Goal: Information Seeking & Learning: Learn about a topic

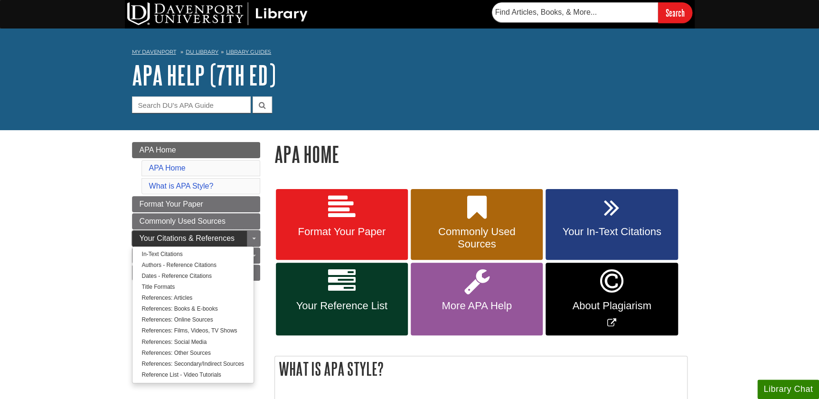
click at [220, 238] on span "Your Citations & References" at bounding box center [187, 238] width 95 height 8
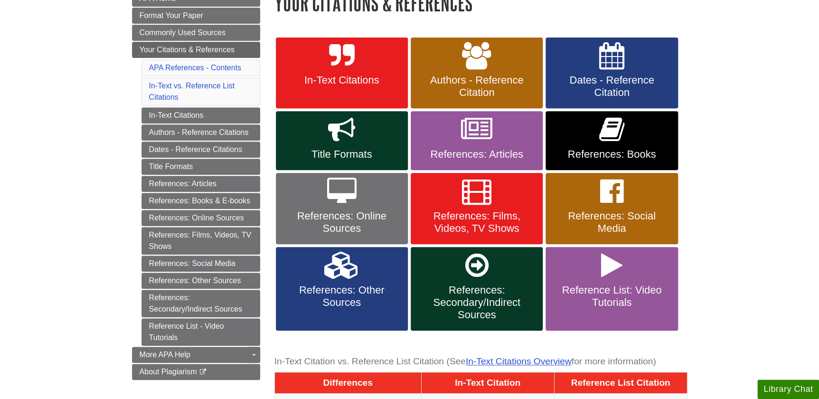
scroll to position [172, 0]
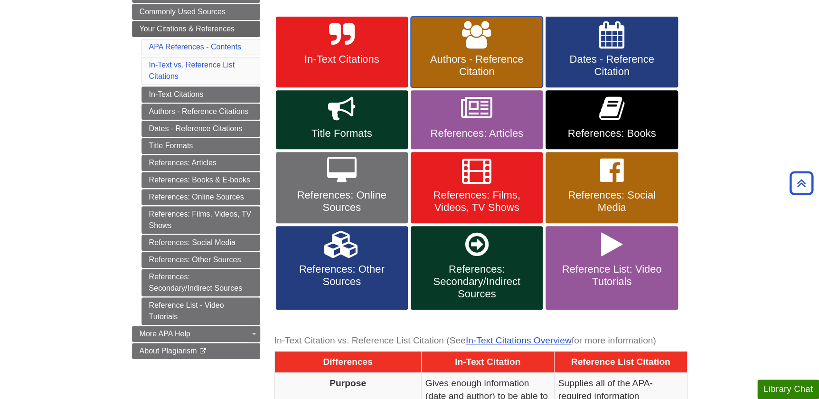
click at [471, 78] on link "Authors - Reference Citation" at bounding box center [477, 52] width 132 height 71
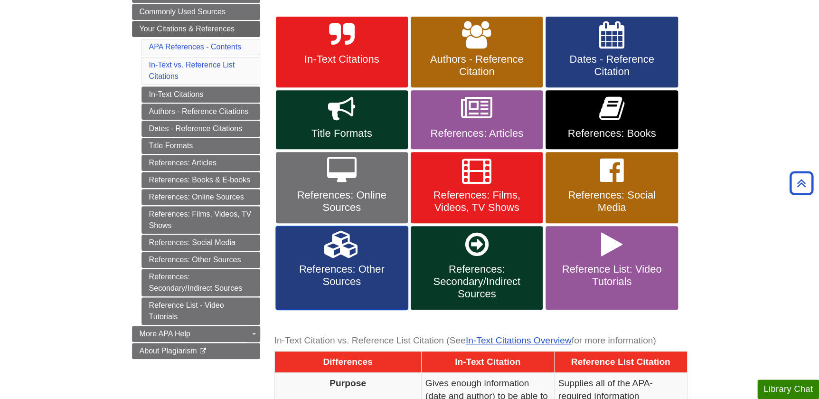
click at [351, 263] on span "References: Other Sources" at bounding box center [342, 275] width 118 height 25
click at [759, 234] on body "Skip to Main Content Search My Davenport DU Library Library Guides APA APA Help…" at bounding box center [409, 386] width 819 height 1117
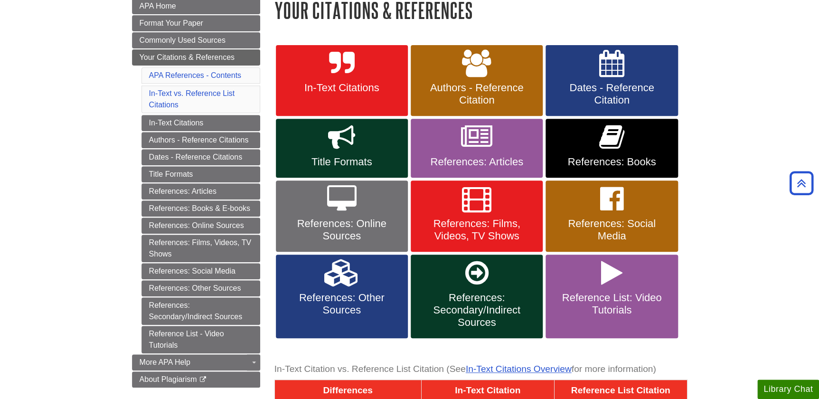
scroll to position [129, 0]
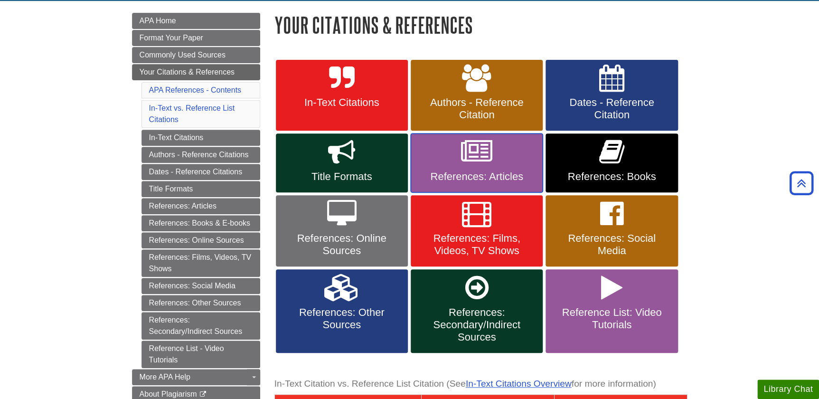
click at [502, 174] on span "References: Articles" at bounding box center [477, 176] width 118 height 12
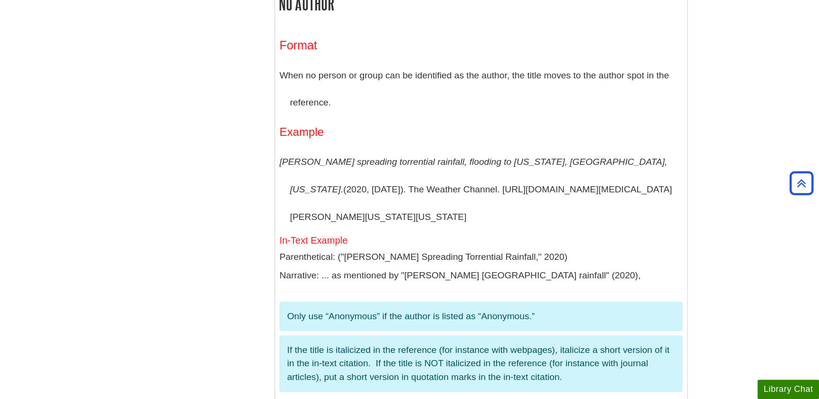
scroll to position [2331, 0]
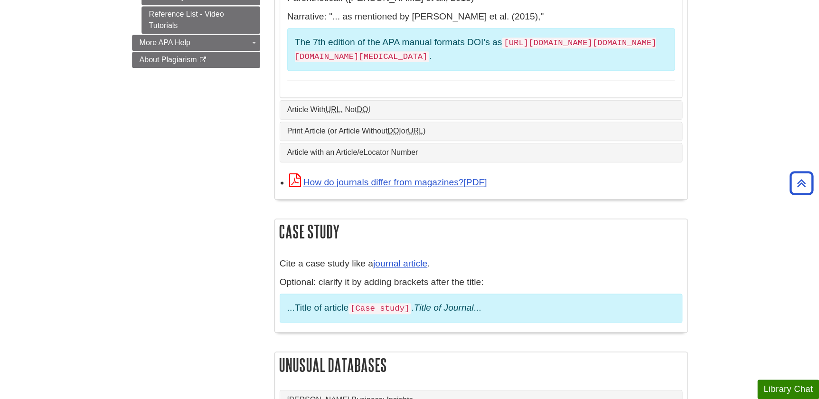
scroll to position [561, 0]
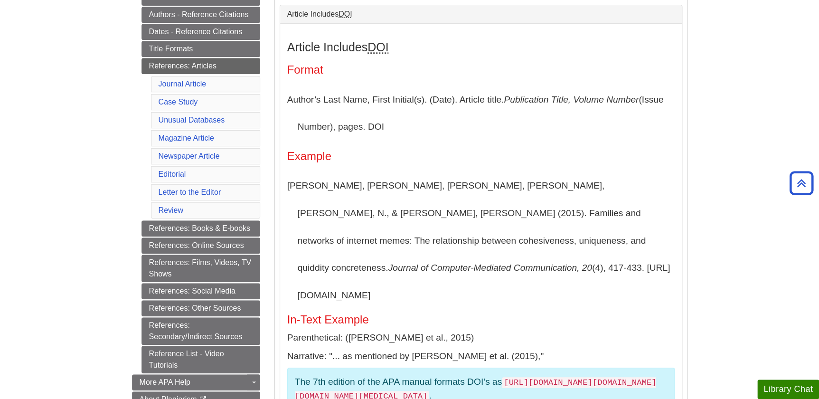
scroll to position [129, 0]
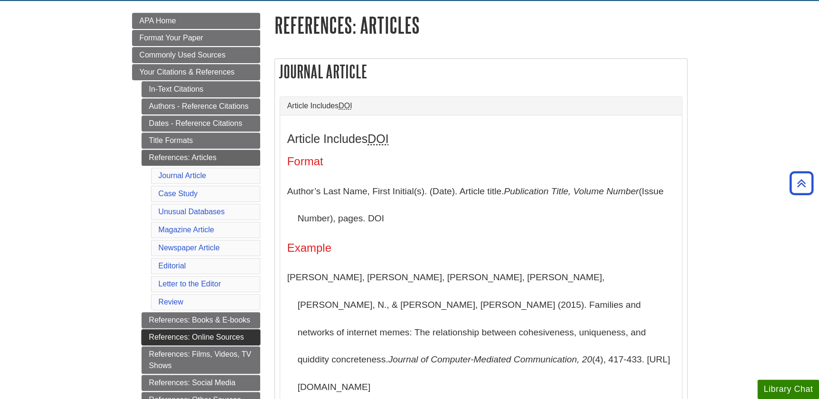
click at [241, 329] on link "References: Online Sources" at bounding box center [200, 337] width 119 height 16
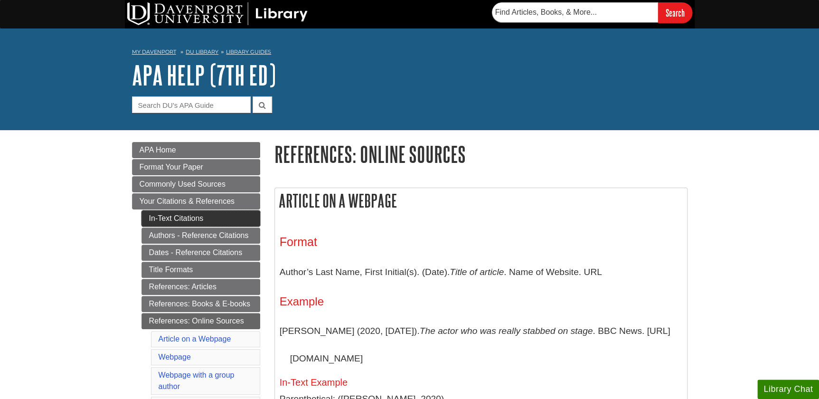
click at [204, 210] on link "In-Text Citations" at bounding box center [200, 218] width 119 height 16
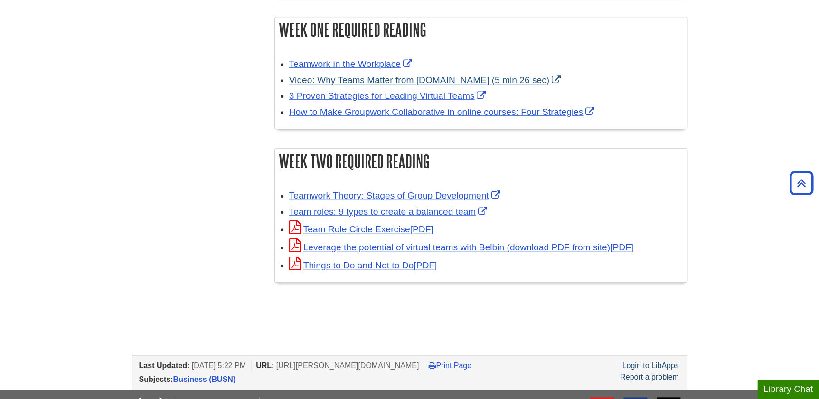
scroll to position [302, 0]
